Goal: Navigation & Orientation: Find specific page/section

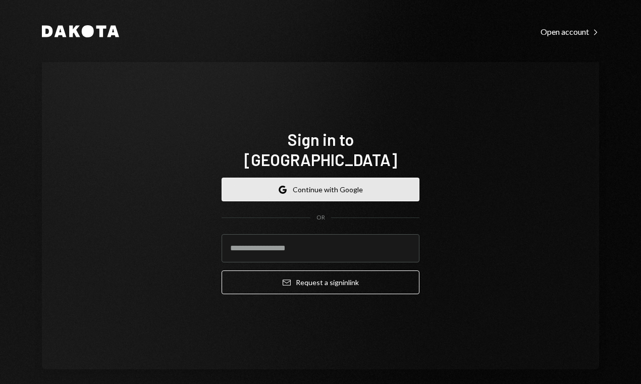
click at [321, 179] on button "Google Continue with Google" at bounding box center [321, 190] width 198 height 24
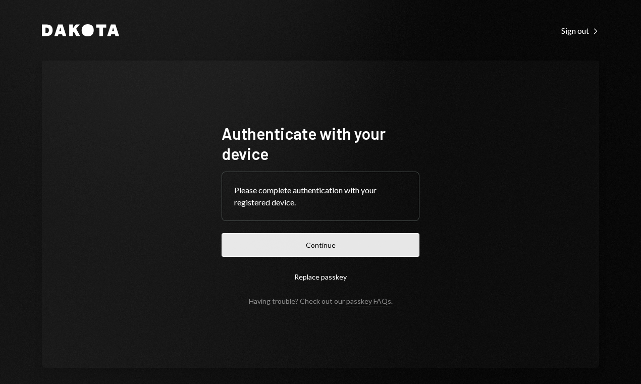
click at [310, 241] on button "Continue" at bounding box center [321, 245] width 198 height 24
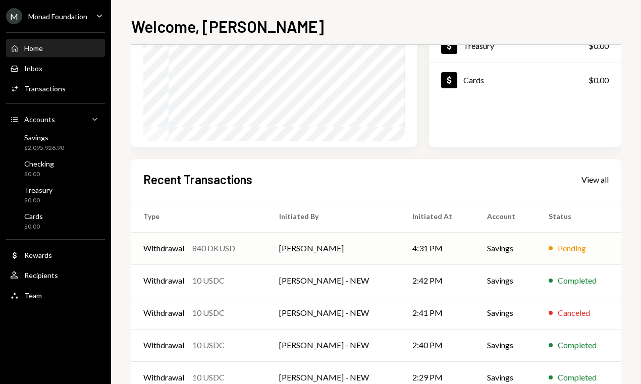
scroll to position [176, 0]
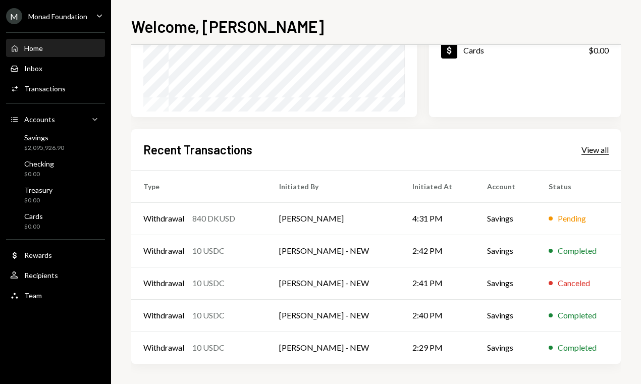
click at [600, 150] on div "View all" at bounding box center [594, 150] width 27 height 10
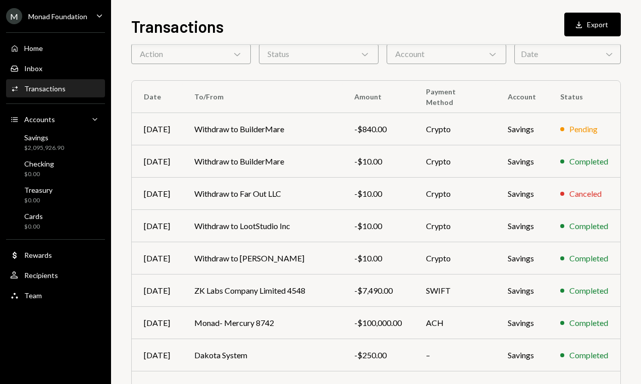
scroll to position [51, 0]
